Goal: Task Accomplishment & Management: Use online tool/utility

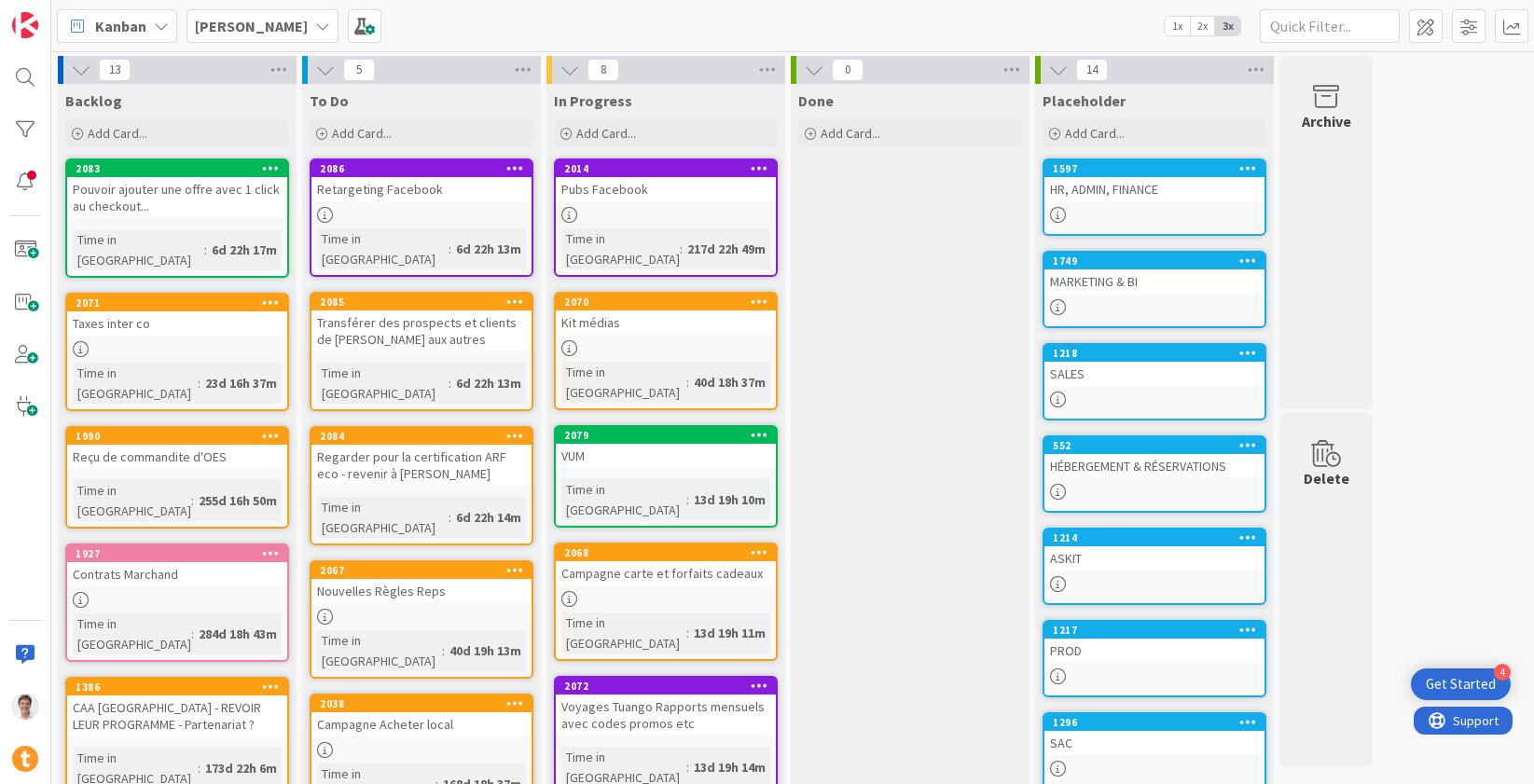
click at [642, 189] on div "Pubs Facebook" at bounding box center [666, 189] width 220 height 24
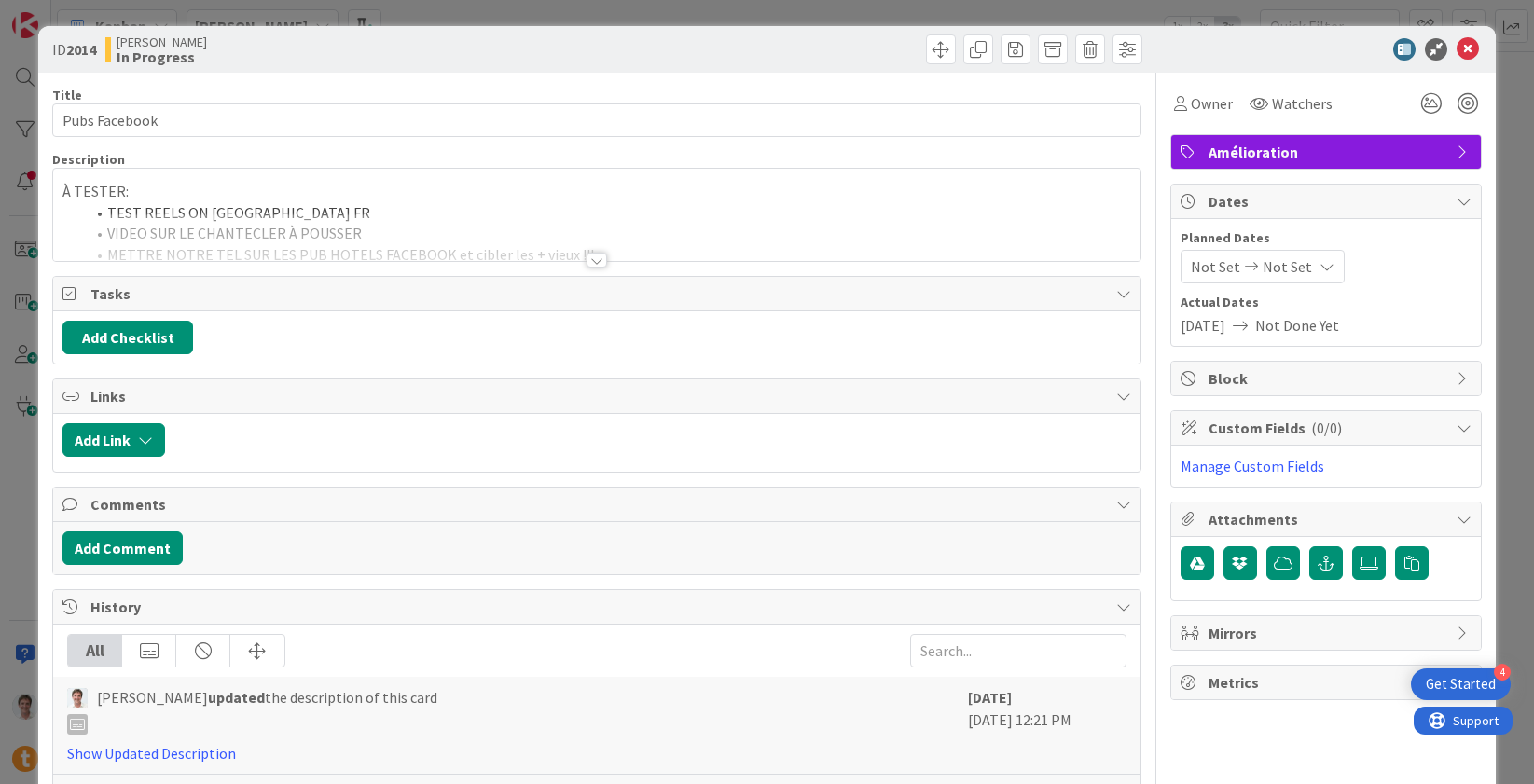
click at [300, 224] on div at bounding box center [596, 237] width 1087 height 48
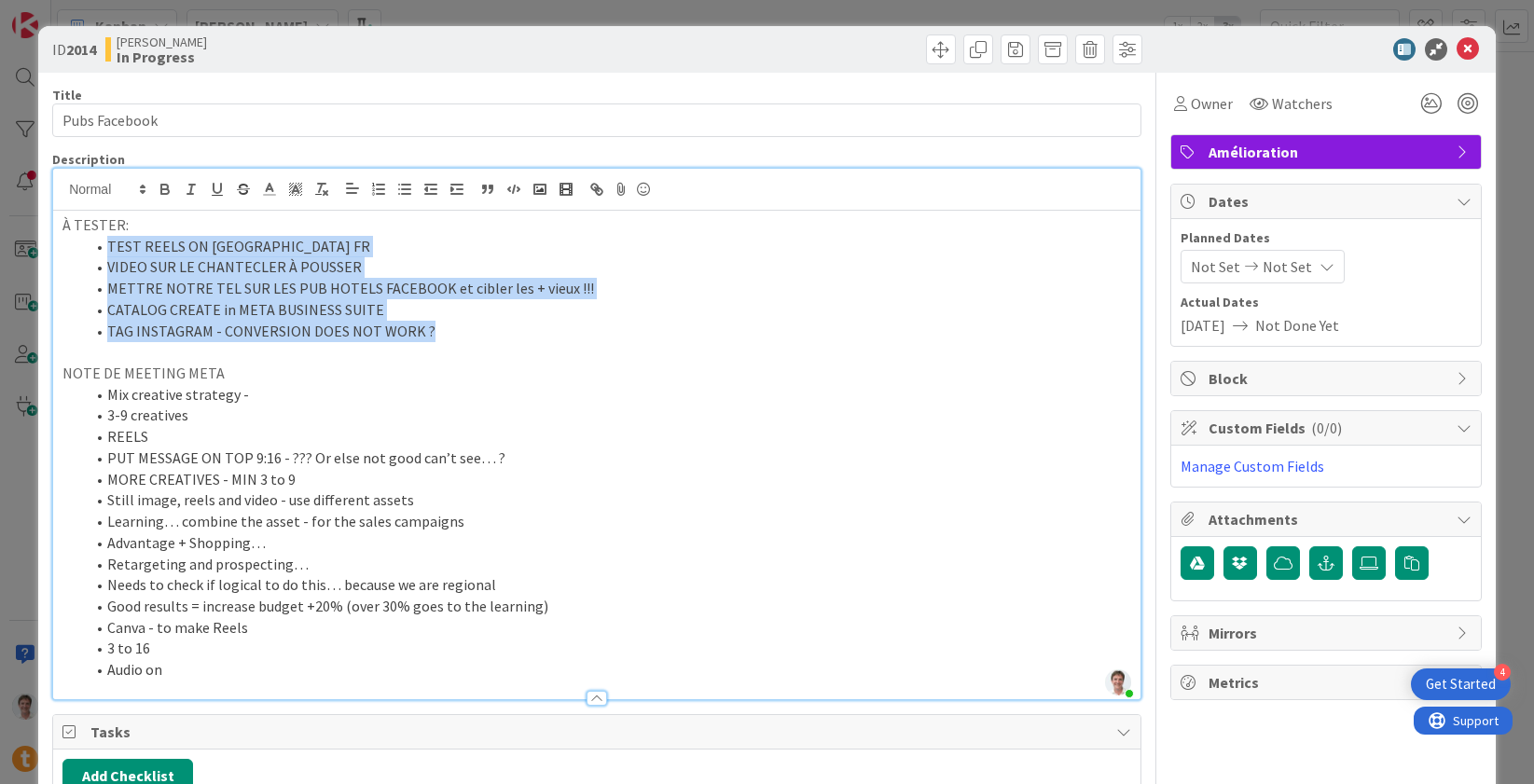
drag, startPoint x: 469, startPoint y: 338, endPoint x: 88, endPoint y: 244, distance: 392.4
click at [88, 244] on ol "TEST REELS ON QC CITY FR VIDEO SUR LE CHANTECLER À POUSSER METTRE NOTRE TEL SUR…" at bounding box center [597, 289] width 1068 height 106
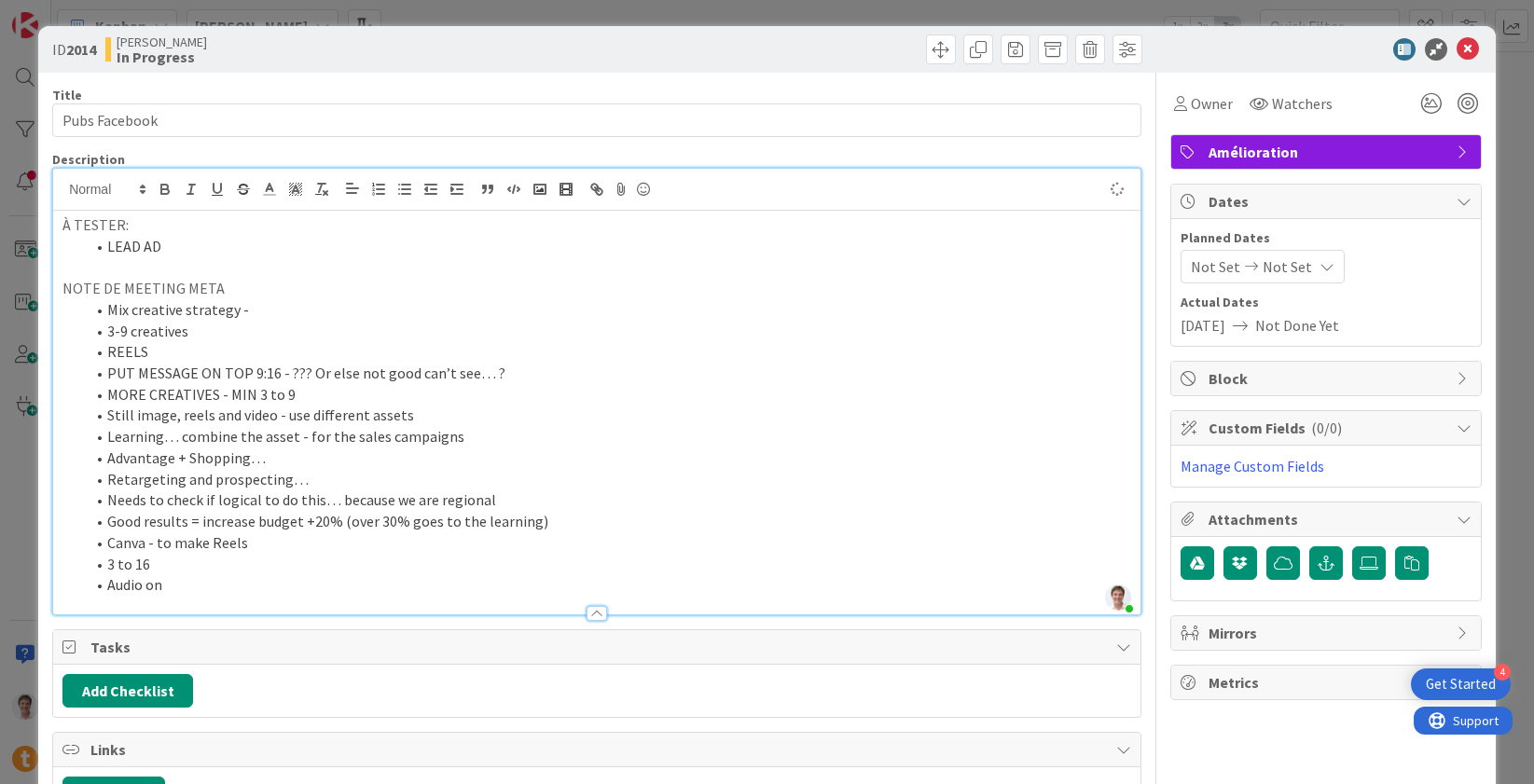
click at [173, 386] on li "MORE CREATIVES - MIN 3 to 9" at bounding box center [608, 395] width 1046 height 22
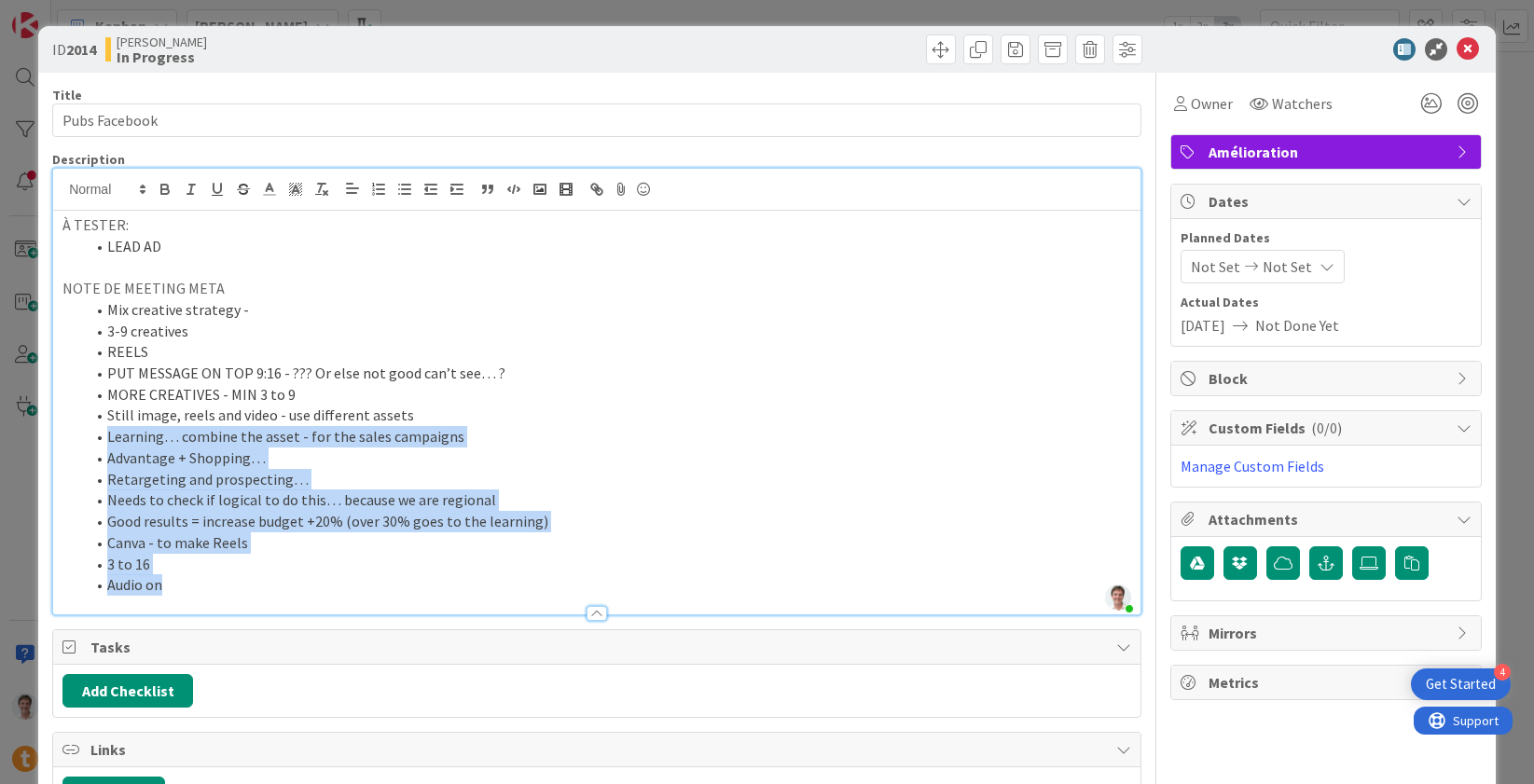
drag, startPoint x: 160, startPoint y: 590, endPoint x: 84, endPoint y: 442, distance: 166.4
click at [84, 442] on ol "Mix creative strategy - 3-9 creatives REELS PUT MESSAGE ON TOP 9:16 - ??? Or el…" at bounding box center [597, 447] width 1068 height 296
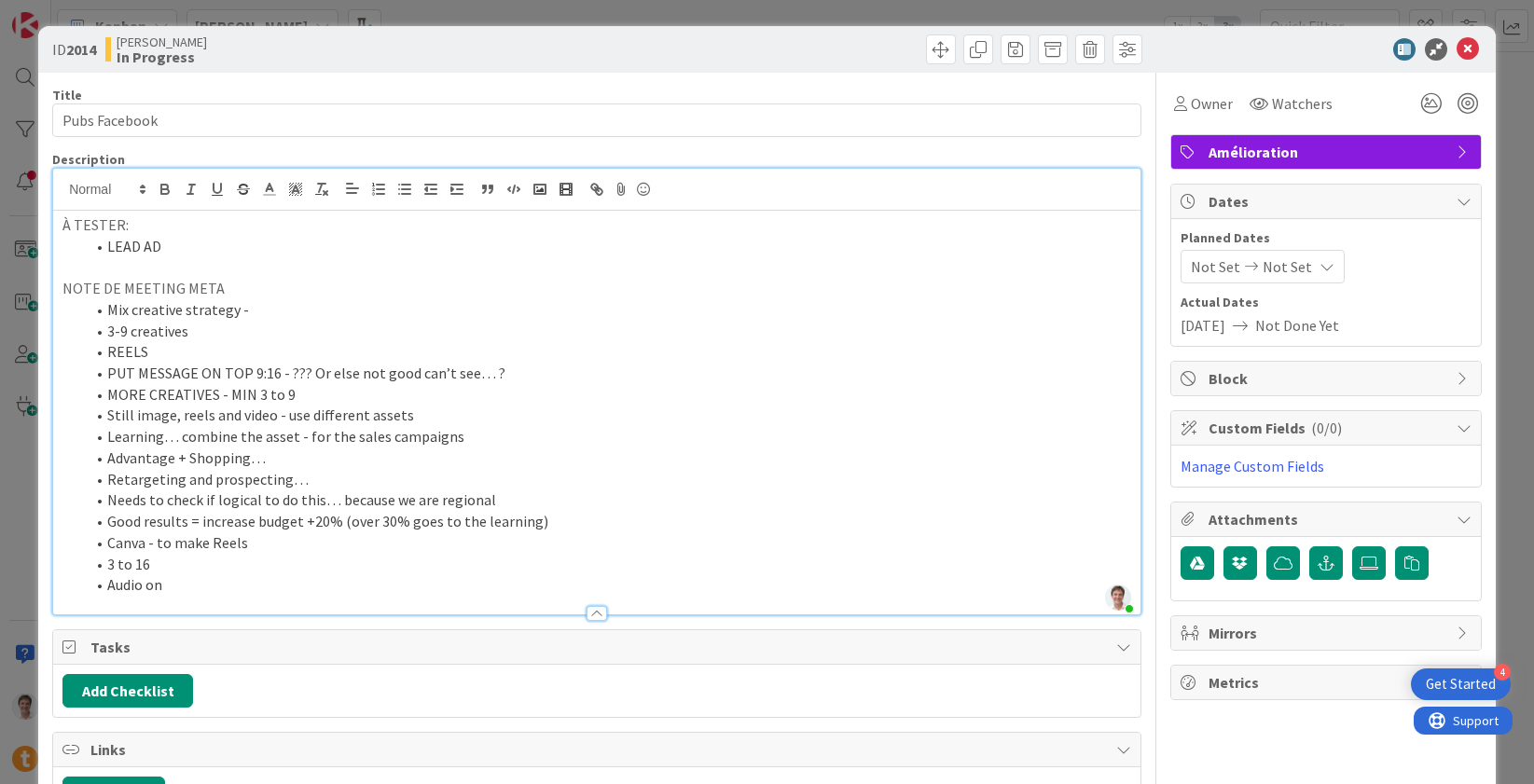
click at [181, 274] on p at bounding box center [597, 268] width 1068 height 22
click at [1457, 46] on icon at bounding box center [1467, 49] width 23 height 23
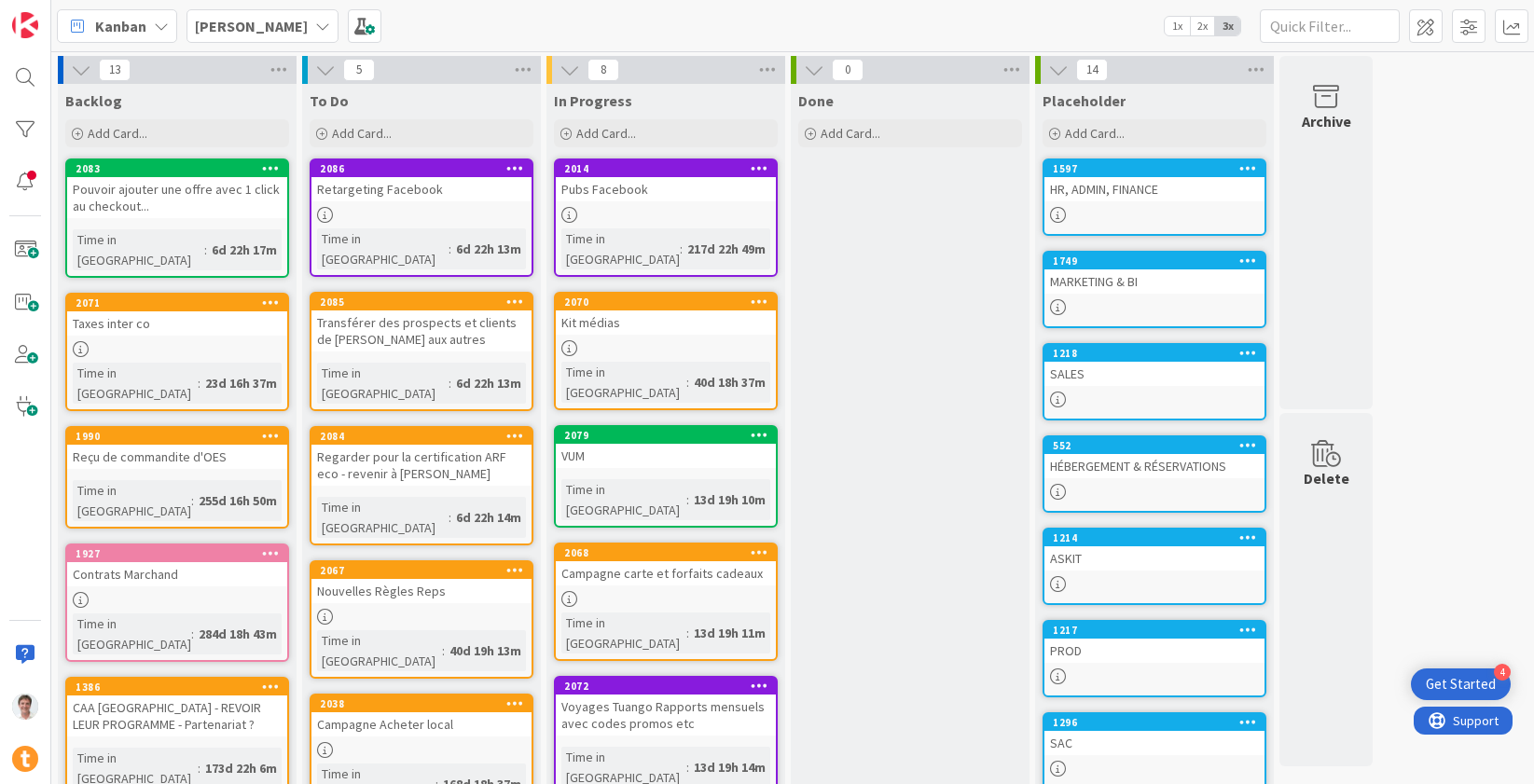
click at [382, 189] on div "Retargeting Facebook" at bounding box center [421, 189] width 220 height 24
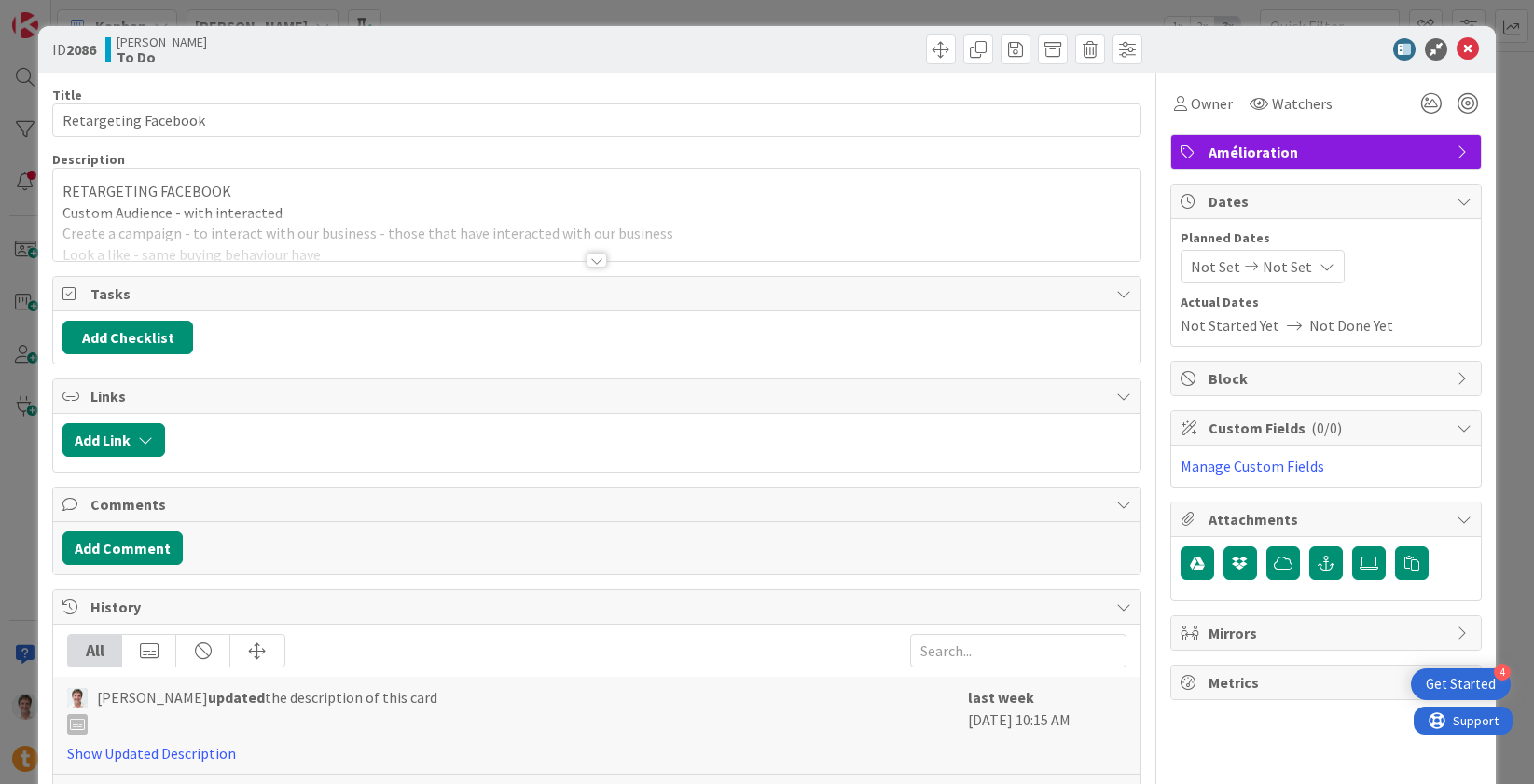
click at [322, 228] on div at bounding box center [596, 237] width 1087 height 48
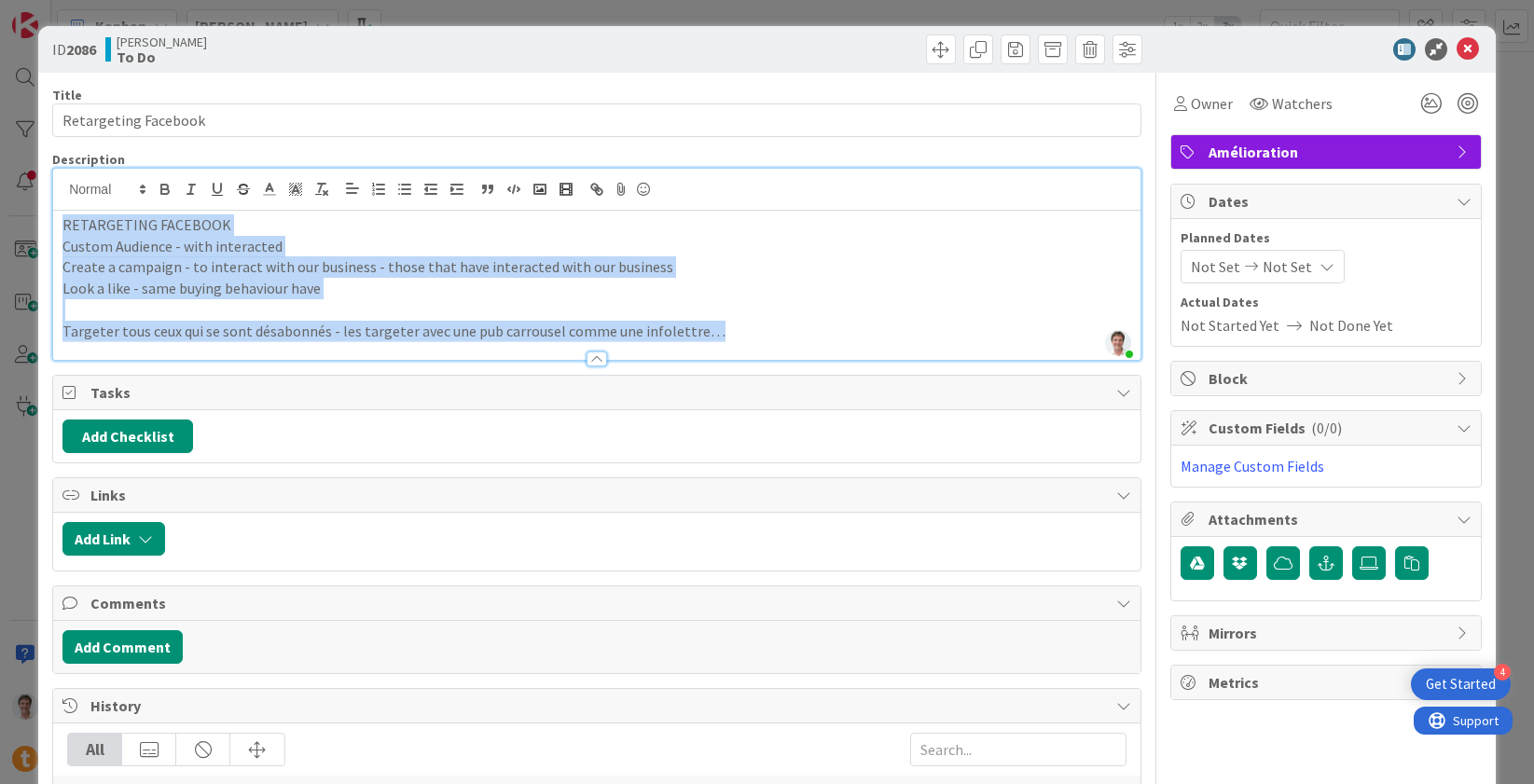
drag, startPoint x: 733, startPoint y: 332, endPoint x: 0, endPoint y: 206, distance: 743.8
click at [0, 206] on div "ID 2086 [PERSON_NAME] To Do Title 20 / 128 Retargeting Facebook Description [PE…" at bounding box center [767, 392] width 1534 height 784
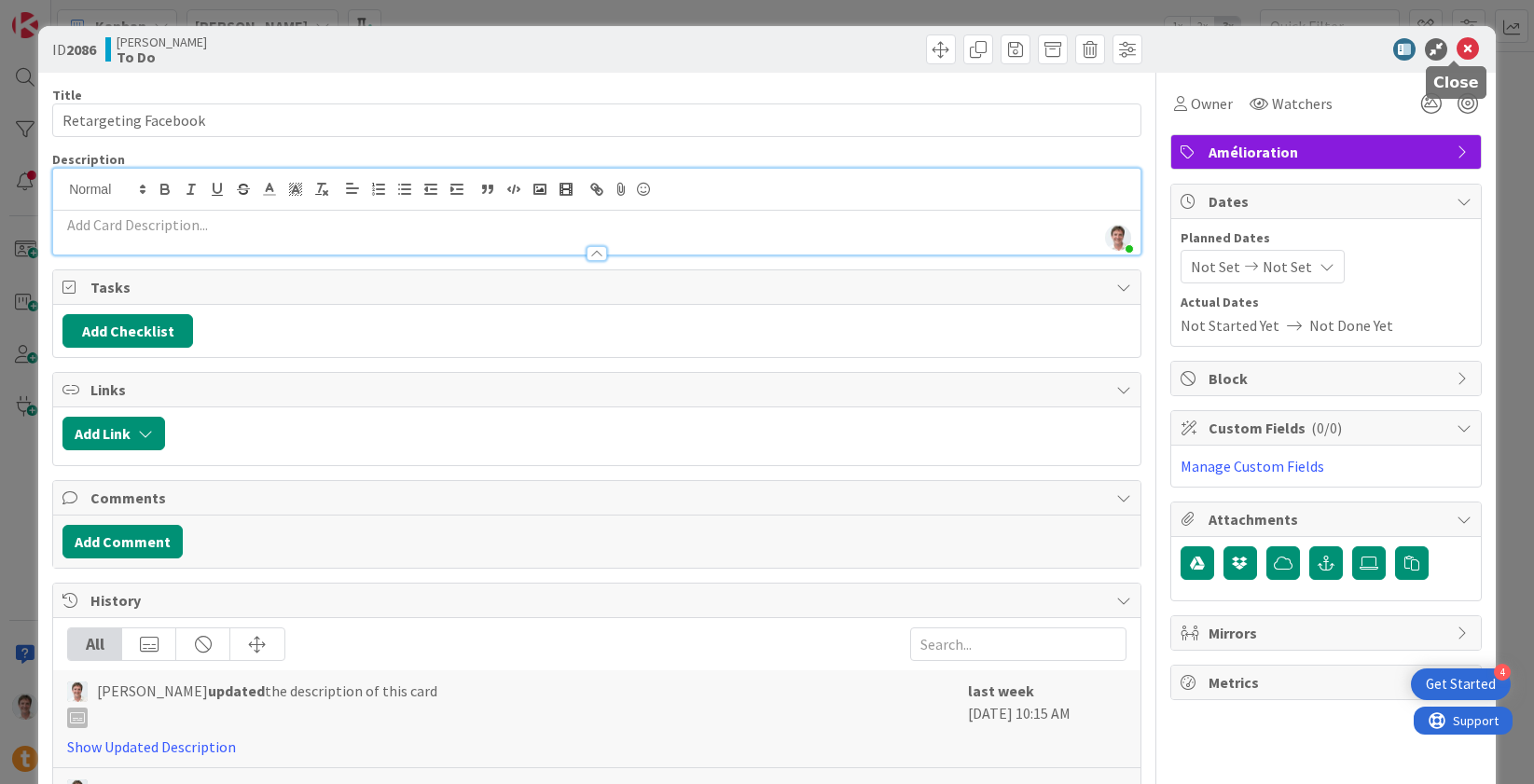
click at [1460, 54] on icon at bounding box center [1467, 49] width 23 height 23
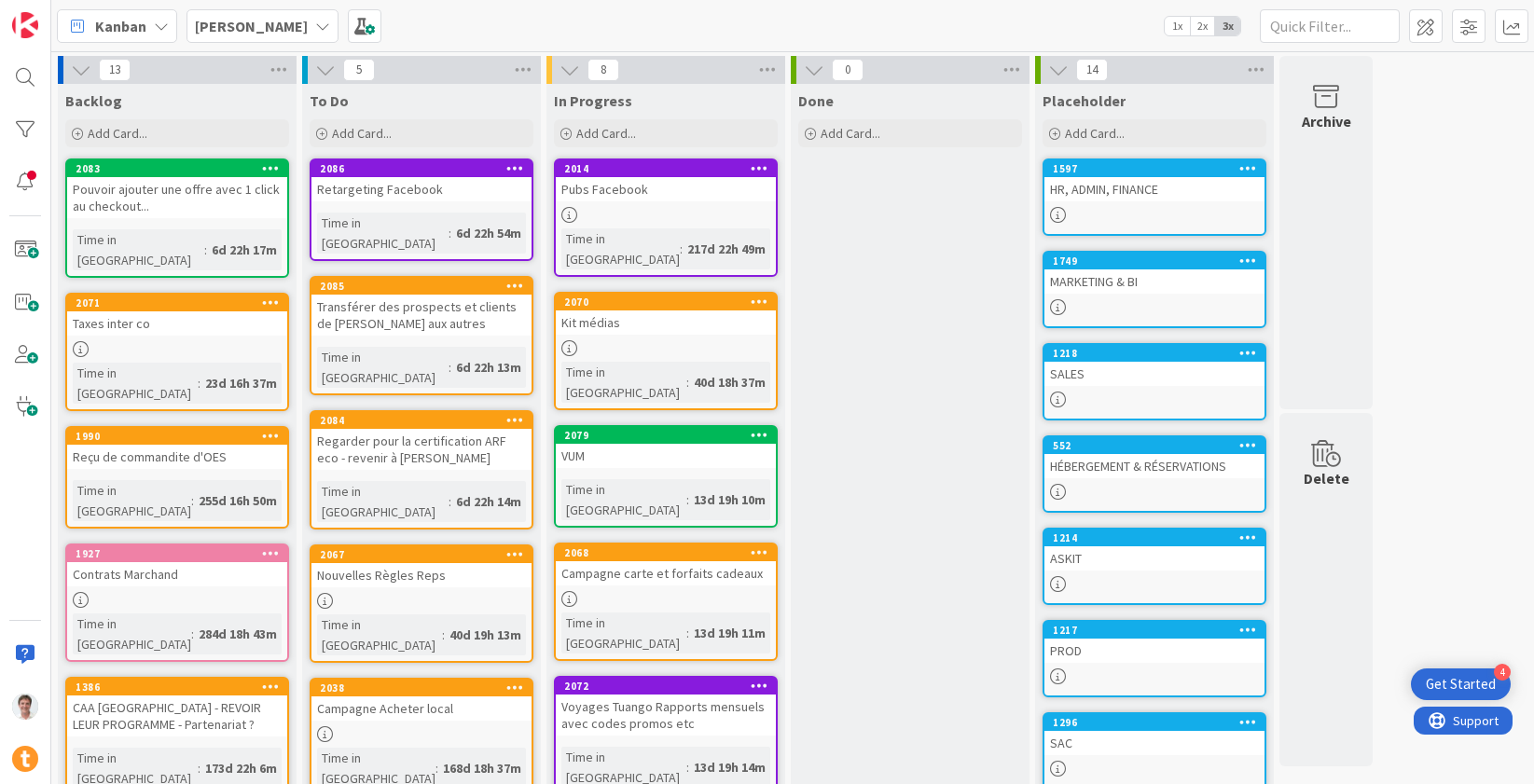
click at [645, 188] on div "Pubs Facebook" at bounding box center [666, 189] width 220 height 24
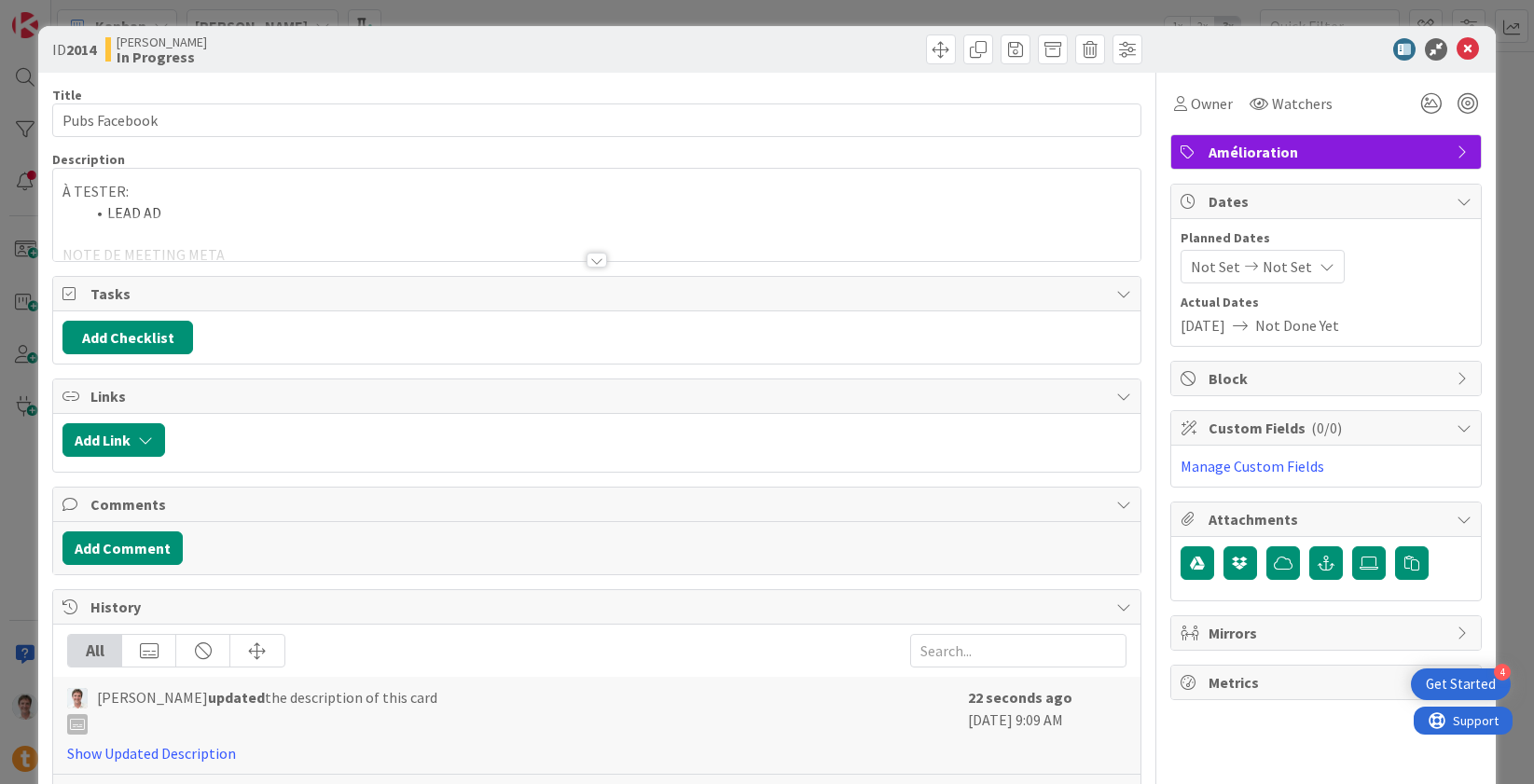
click at [371, 220] on div at bounding box center [596, 237] width 1087 height 48
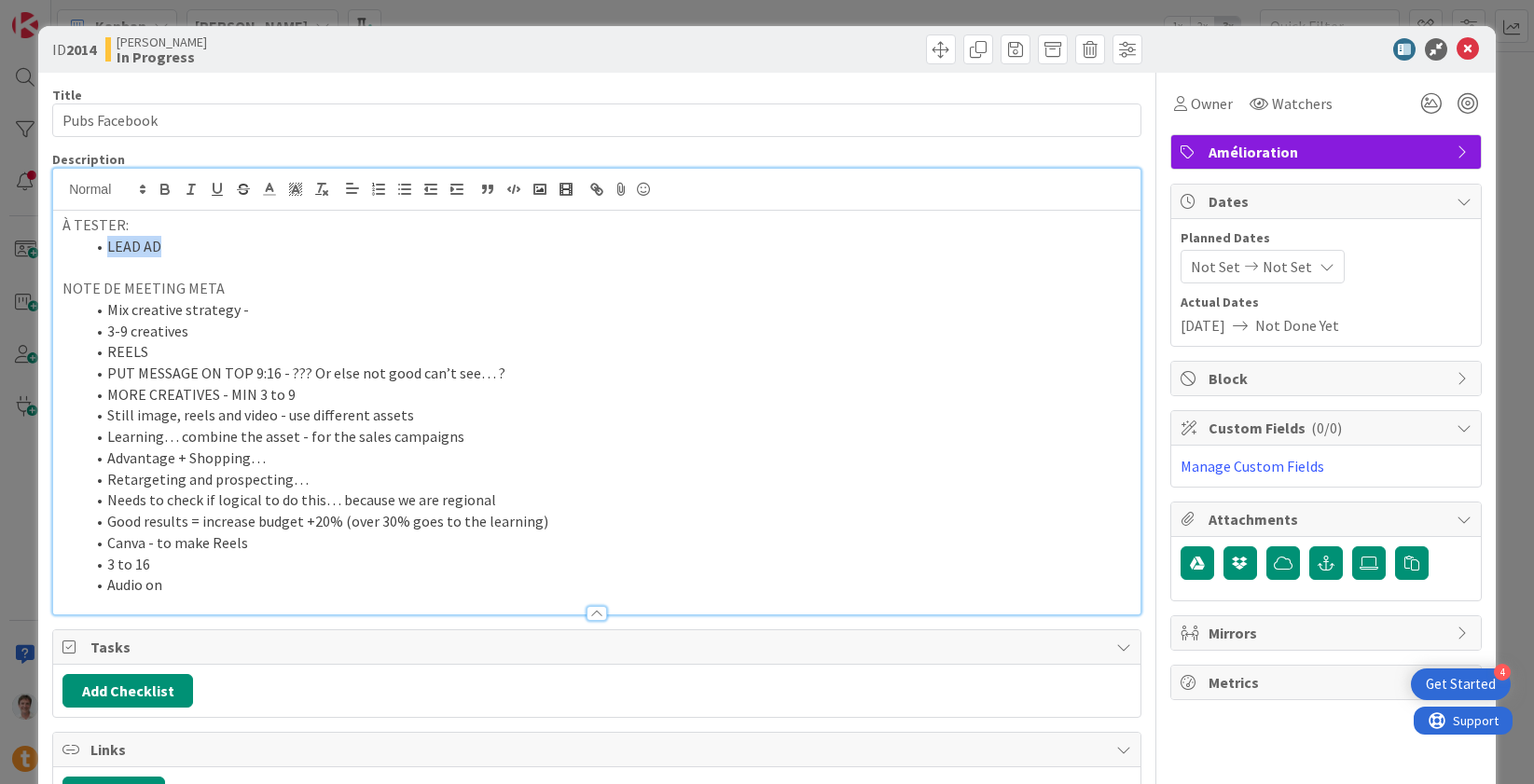
click at [242, 236] on div "À TESTER: LEAD AD NOTE DE MEETING META Mix creative strategy - 3-9 creatives RE…" at bounding box center [596, 413] width 1087 height 404
click at [232, 250] on li "LEAD AD" at bounding box center [608, 247] width 1046 height 22
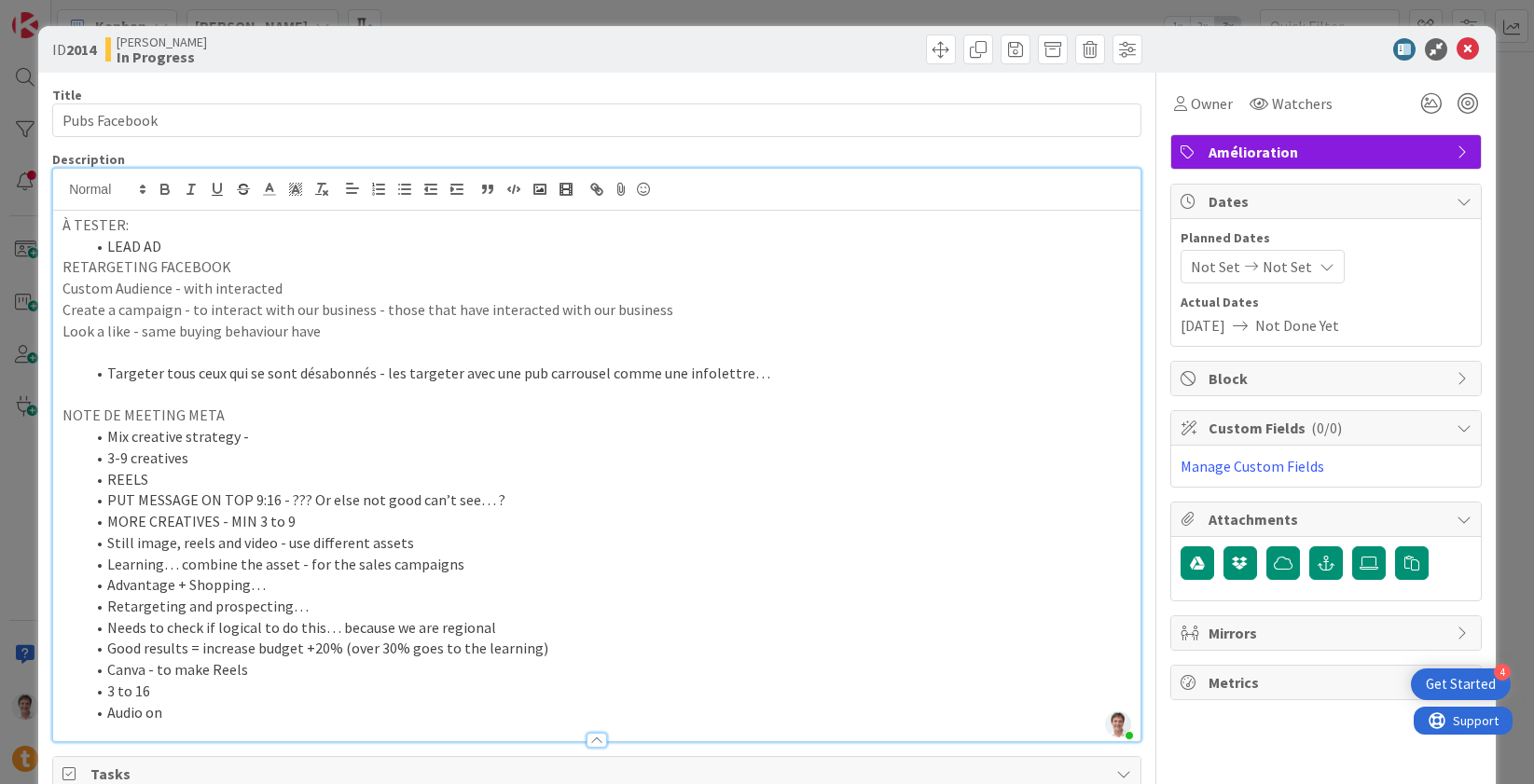
click at [64, 270] on p "RETARGETING FACEBOOK" at bounding box center [597, 268] width 1068 height 22
click at [63, 293] on p "Custom Audience - with interacted" at bounding box center [597, 288] width 1068 height 22
click at [1462, 55] on icon at bounding box center [1467, 49] width 23 height 23
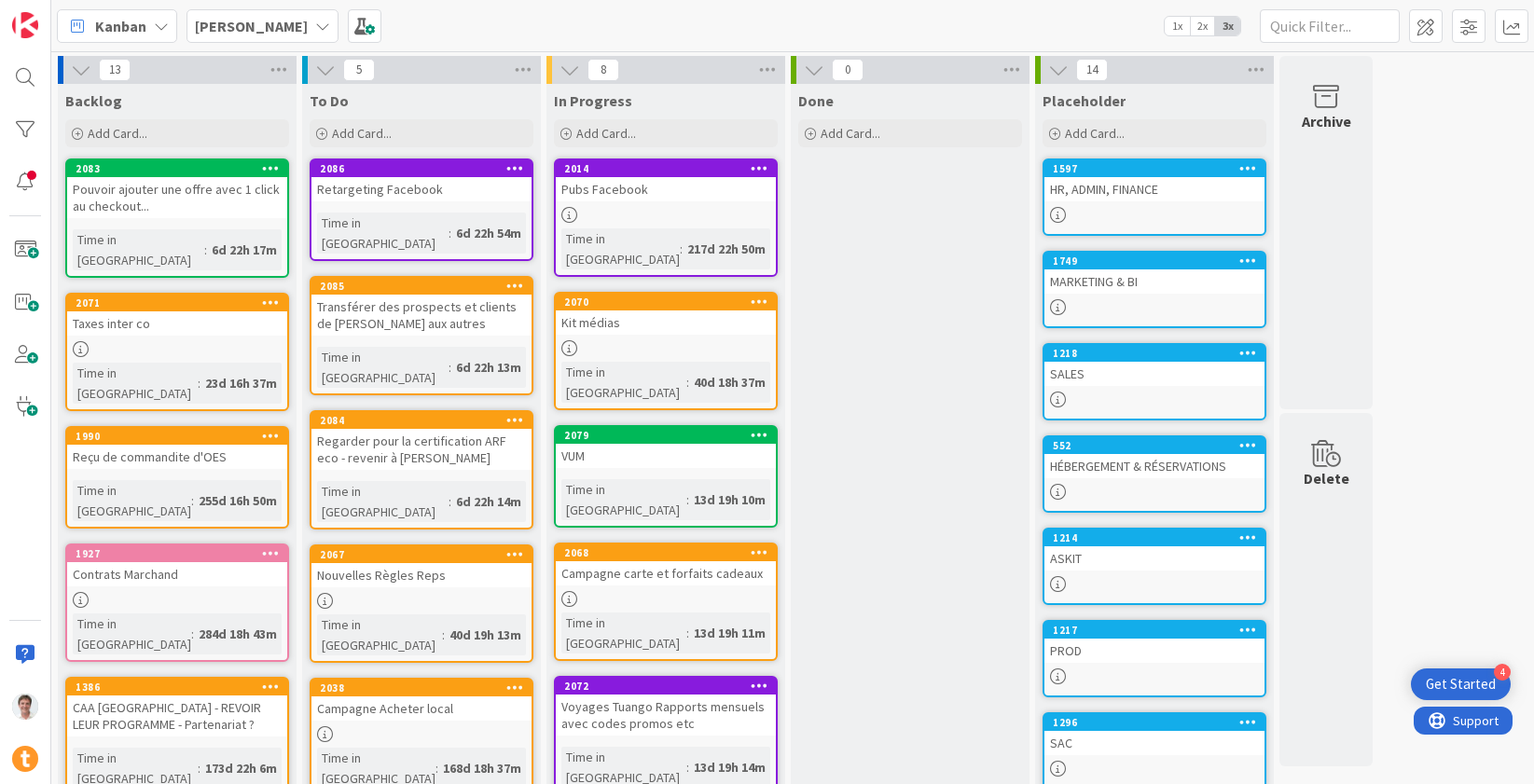
click at [512, 170] on icon at bounding box center [516, 168] width 18 height 13
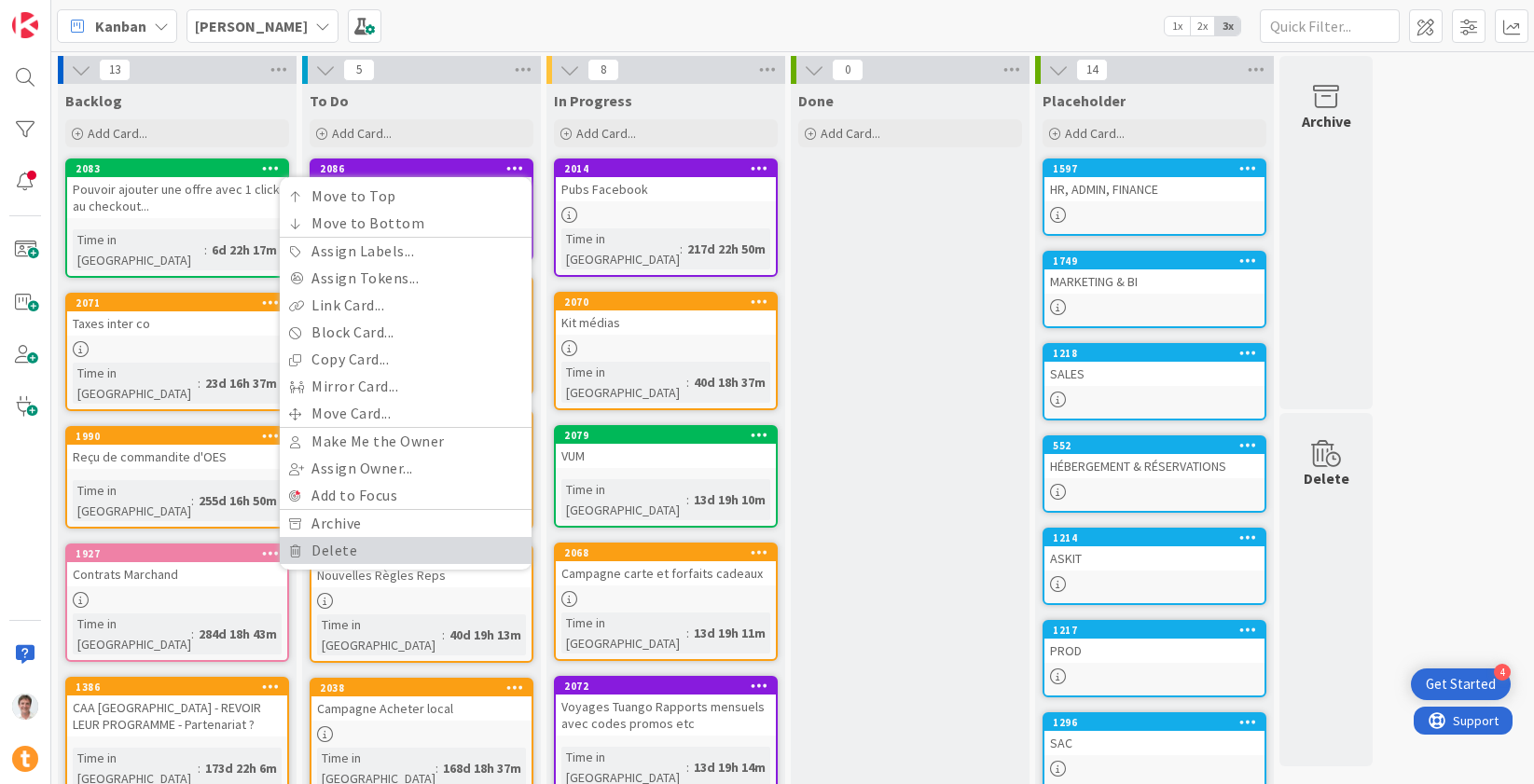
click at [406, 553] on link "Delete" at bounding box center [405, 551] width 252 height 27
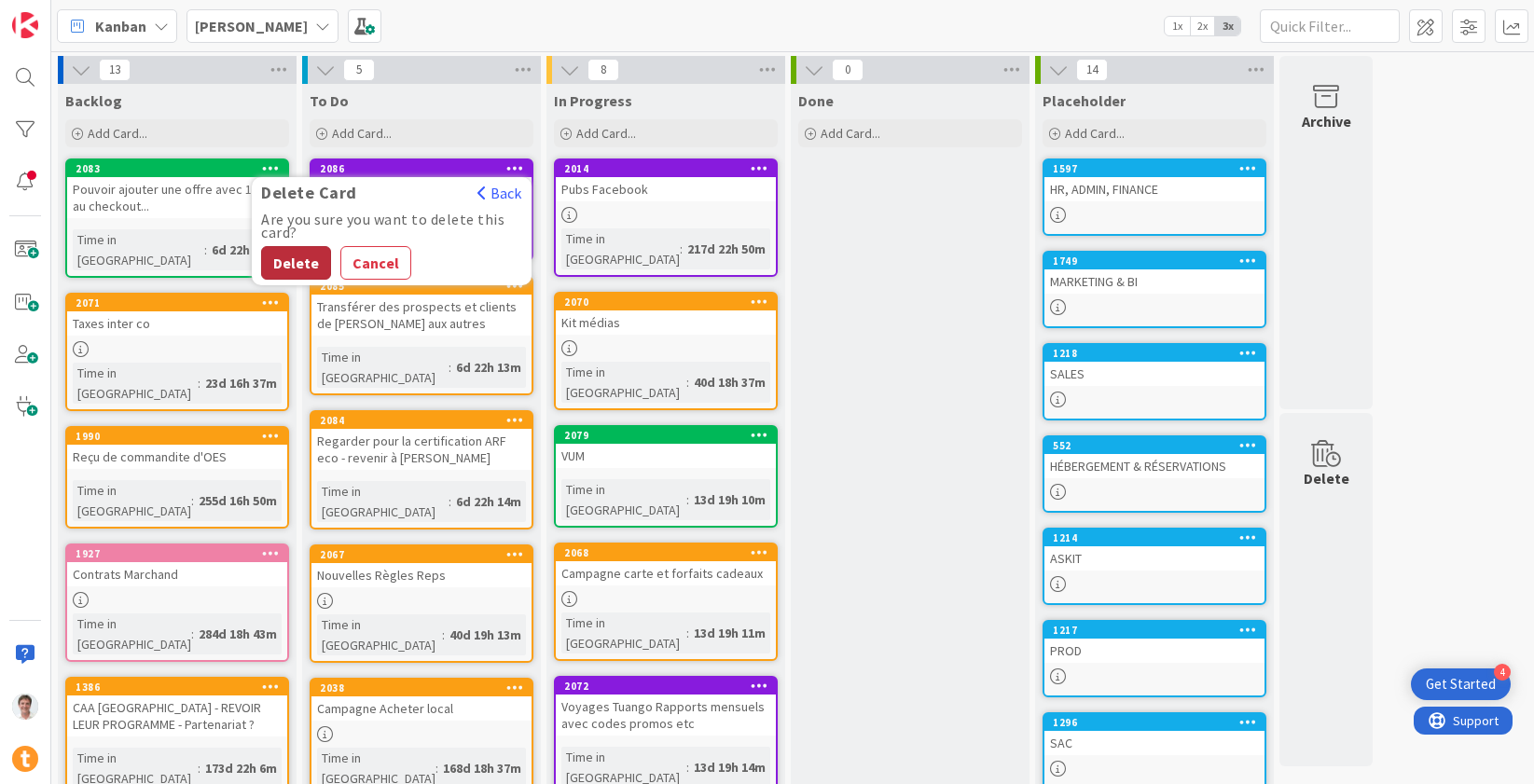
click at [282, 265] on button "Delete" at bounding box center [295, 263] width 70 height 33
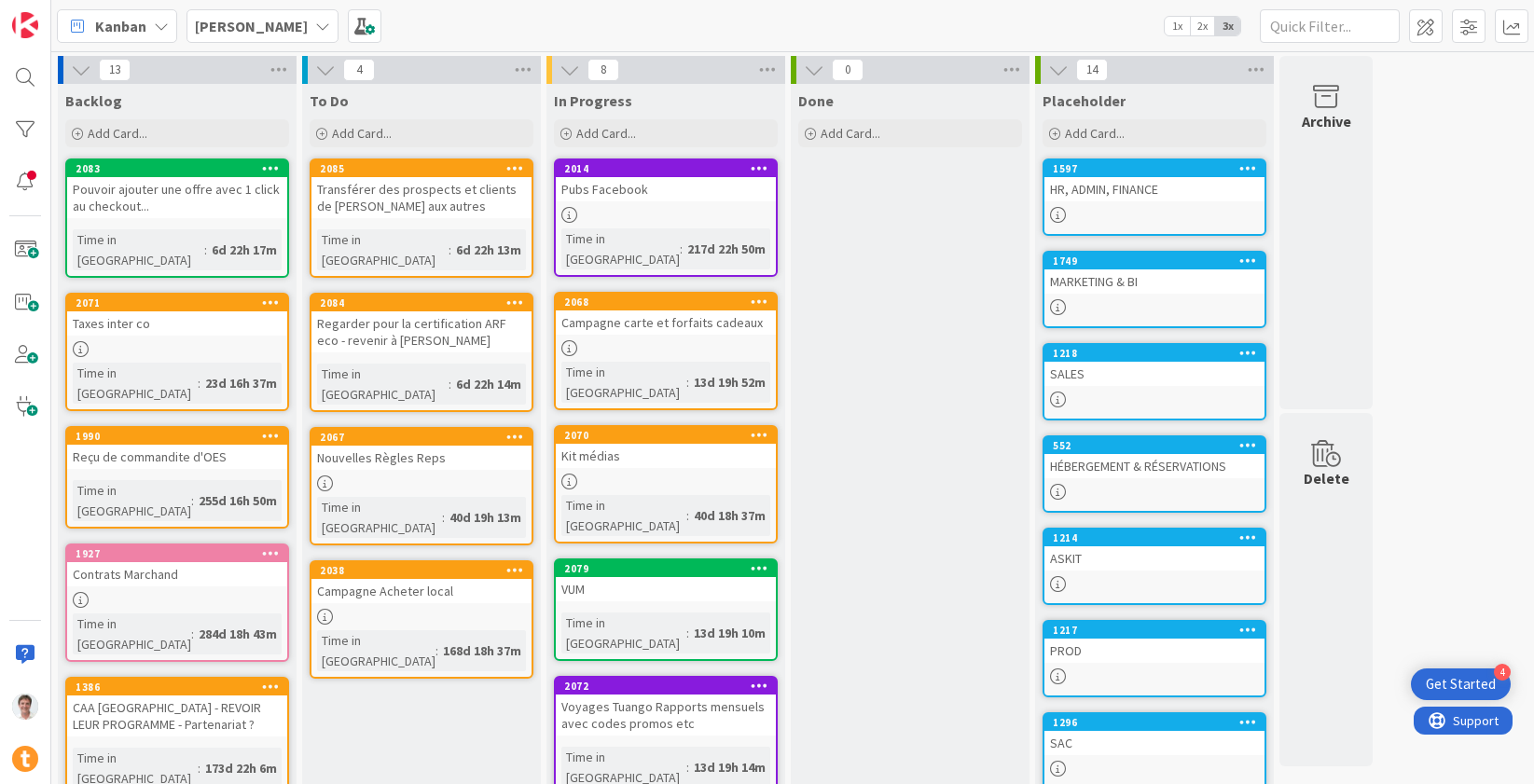
drag, startPoint x: 632, startPoint y: 495, endPoint x: 338, endPoint y: 2, distance: 574.0
